Goal: Information Seeking & Learning: Learn about a topic

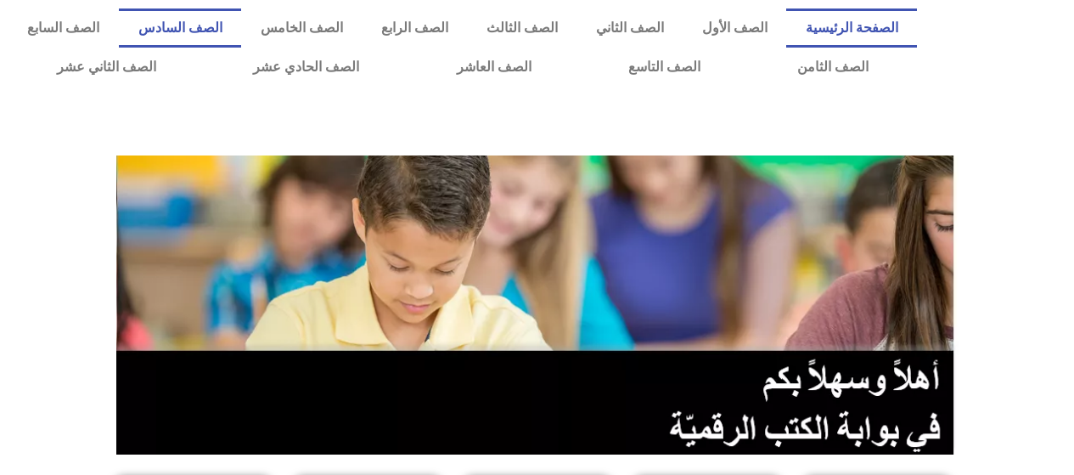
click at [241, 16] on link "الصف السادس" at bounding box center [180, 27] width 122 height 39
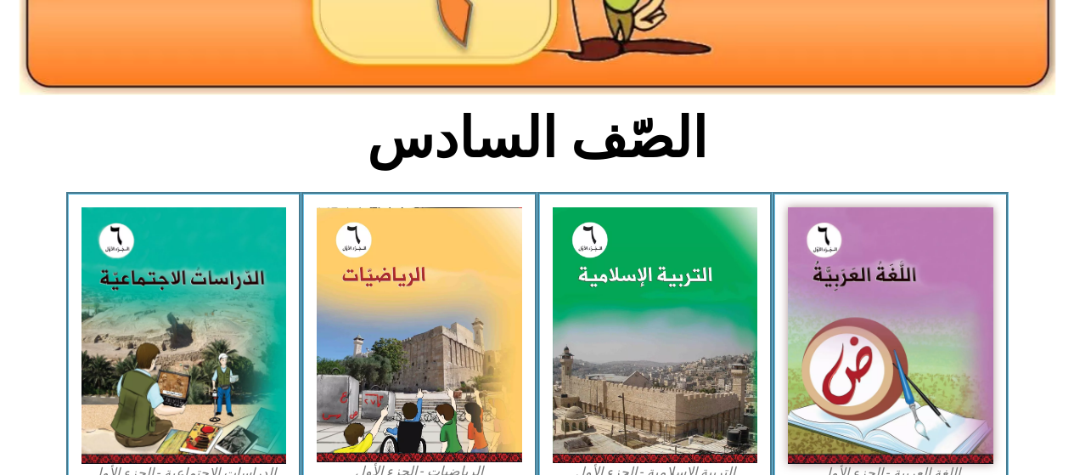
scroll to position [340, 0]
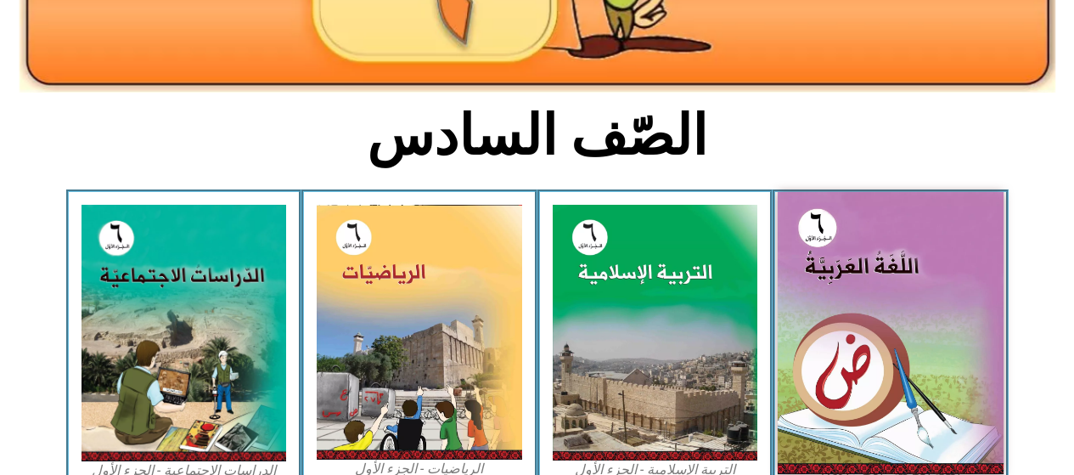
click at [918, 222] on img at bounding box center [891, 333] width 226 height 282
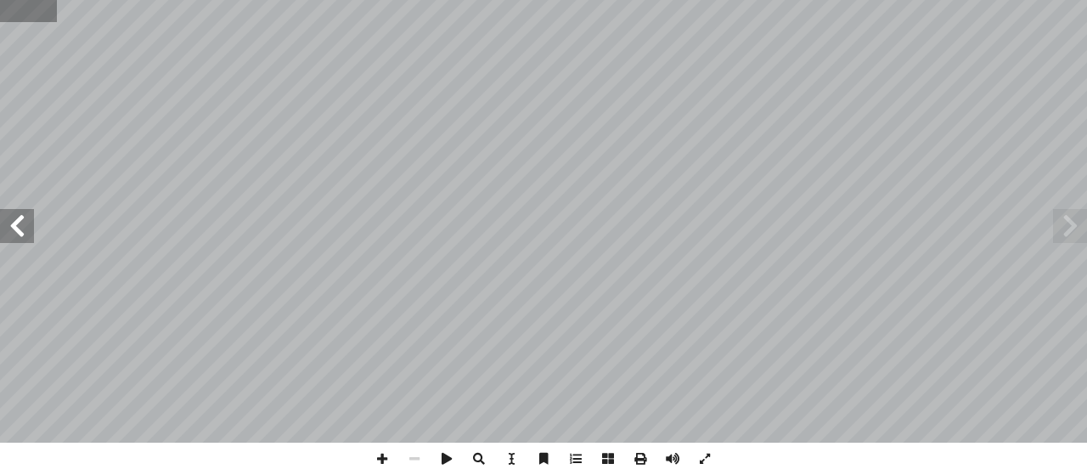
click at [27, 18] on input "text" at bounding box center [28, 11] width 57 height 22
type input "**"
click at [7, 216] on span at bounding box center [17, 226] width 34 height 34
click at [29, 221] on span at bounding box center [17, 226] width 34 height 34
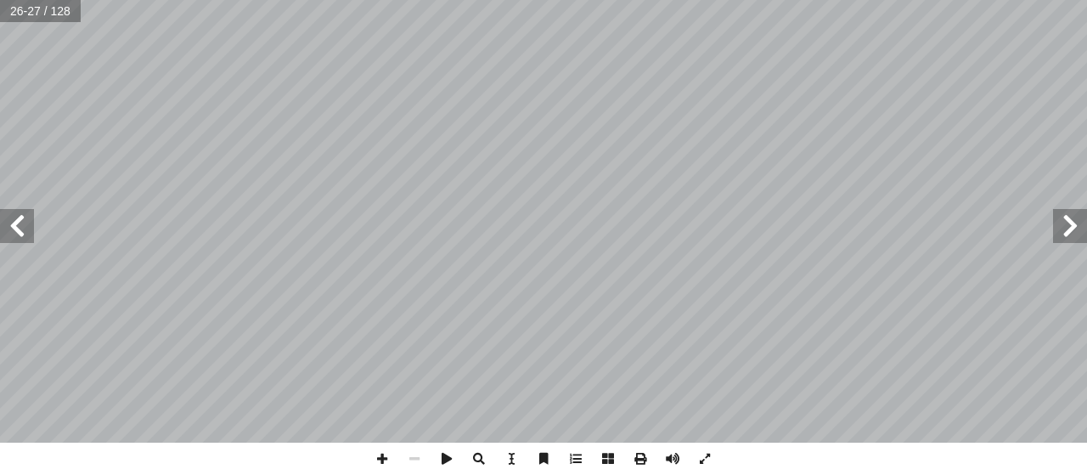
click at [29, 221] on span at bounding box center [17, 226] width 34 height 34
click at [24, 216] on span at bounding box center [17, 226] width 34 height 34
click at [404, 462] on span at bounding box center [414, 458] width 32 height 32
click at [15, 228] on span at bounding box center [17, 226] width 34 height 34
click at [17, 227] on span at bounding box center [17, 226] width 34 height 34
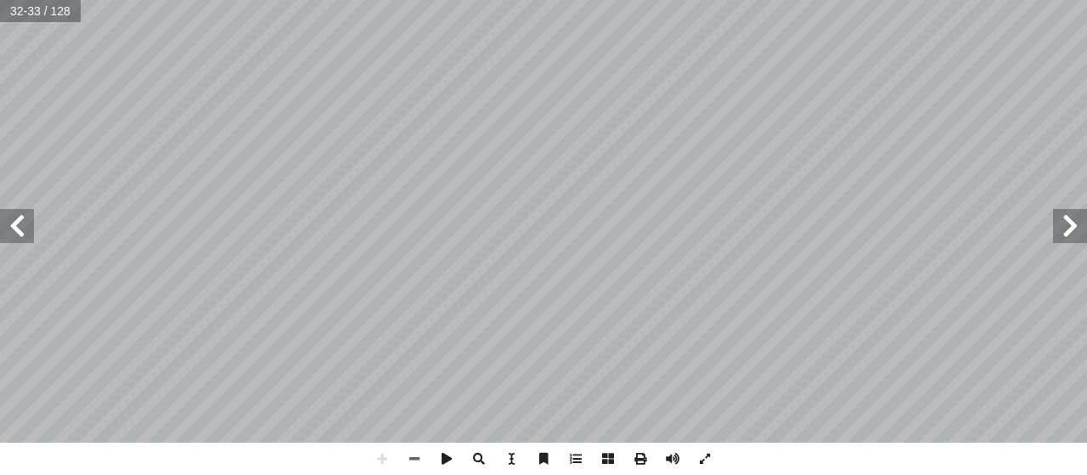
click at [18, 226] on span at bounding box center [17, 226] width 34 height 34
click at [1064, 229] on span at bounding box center [1070, 226] width 34 height 34
click at [1061, 222] on span at bounding box center [1070, 226] width 34 height 34
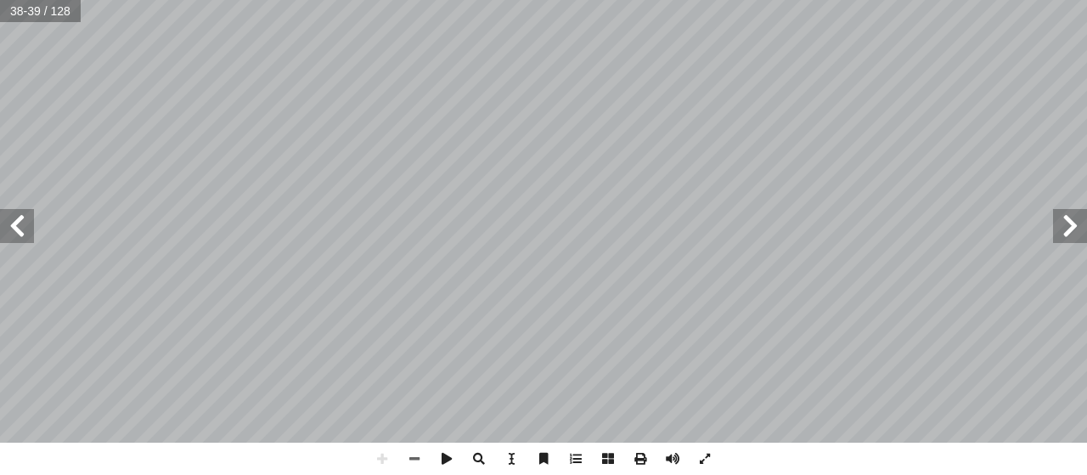
click at [1057, 219] on span at bounding box center [1070, 226] width 34 height 34
click at [1080, 228] on span at bounding box center [1070, 226] width 34 height 34
click at [419, 463] on span at bounding box center [414, 458] width 32 height 32
